Goal: Task Accomplishment & Management: Use online tool/utility

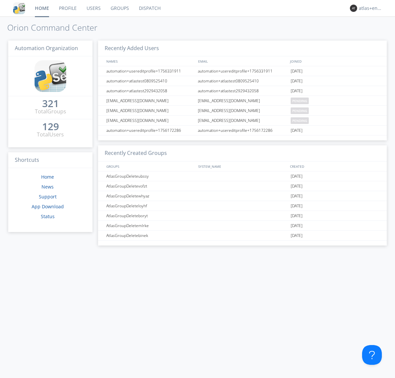
click at [149, 8] on link "Dispatch" at bounding box center [150, 8] width 32 height 16
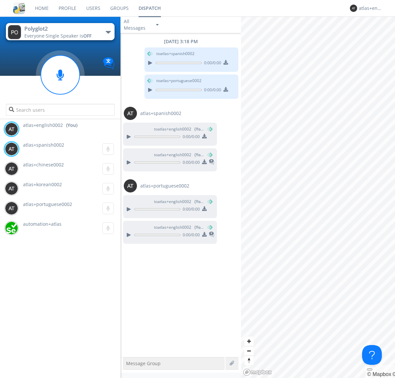
click at [108, 32] on div "button" at bounding box center [108, 32] width 5 height 3
click at [0, 0] on span "Polyglot3" at bounding box center [0, 0] width 0 height 0
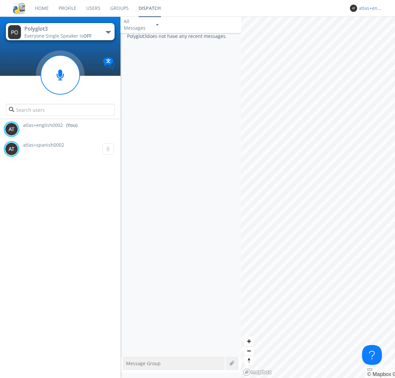
click at [370, 8] on div "atlas+english0002" at bounding box center [371, 8] width 25 height 7
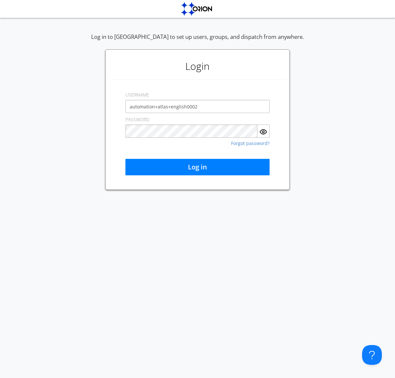
type input "automation+atlas+english0002"
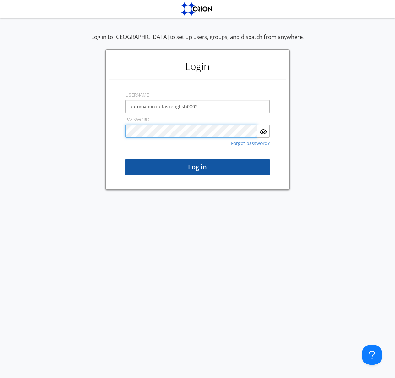
click at [198, 167] on button "Log in" at bounding box center [198, 167] width 144 height 16
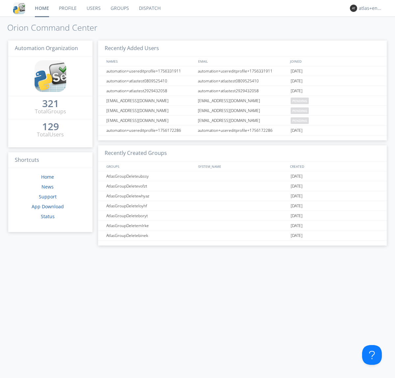
click at [149, 8] on link "Dispatch" at bounding box center [150, 8] width 32 height 16
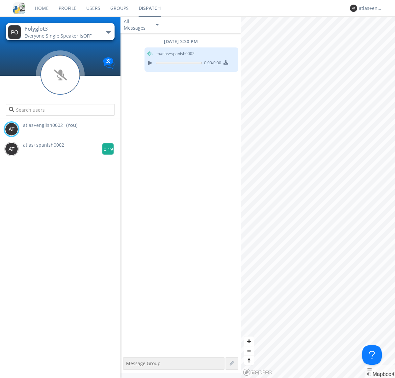
click at [105, 149] on g at bounding box center [108, 149] width 12 height 12
